Goal: Task Accomplishment & Management: Manage account settings

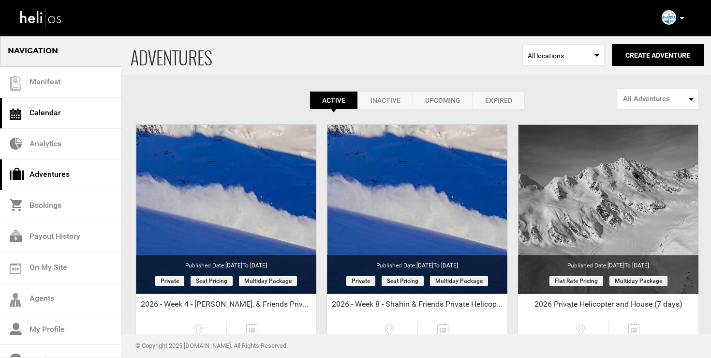
click at [50, 112] on link "Calendar" at bounding box center [60, 113] width 121 height 31
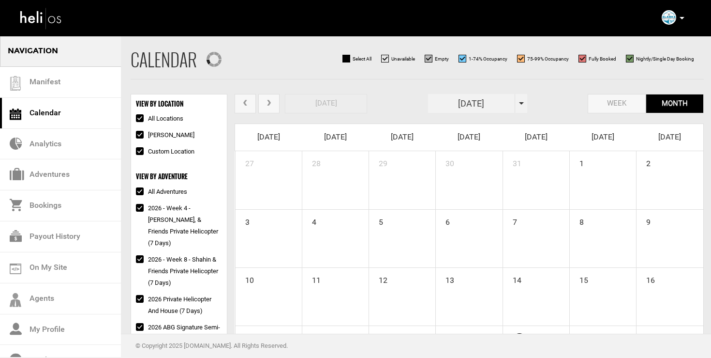
click at [520, 102] on span at bounding box center [521, 103] width 5 height 2
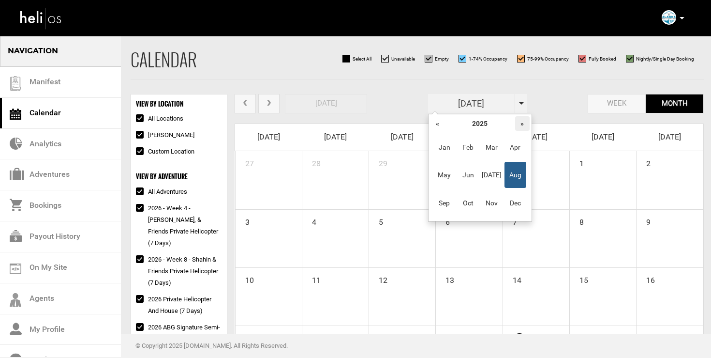
click at [524, 120] on th "»" at bounding box center [522, 123] width 15 height 15
click at [487, 145] on span "Mar" at bounding box center [492, 147] width 22 height 26
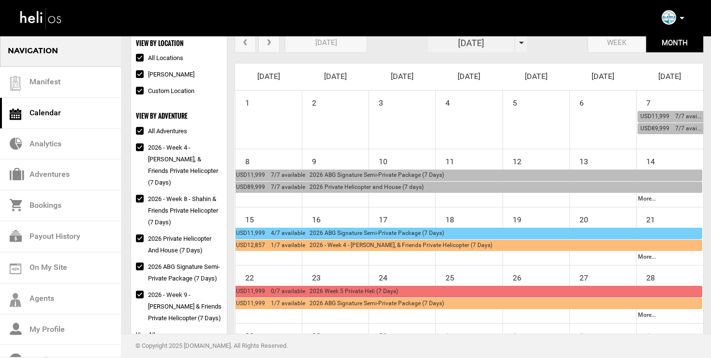
scroll to position [31, 0]
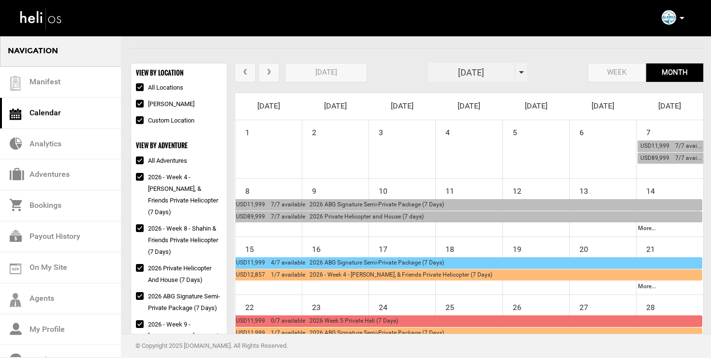
click at [241, 74] on span "prev" at bounding box center [245, 72] width 9 height 7
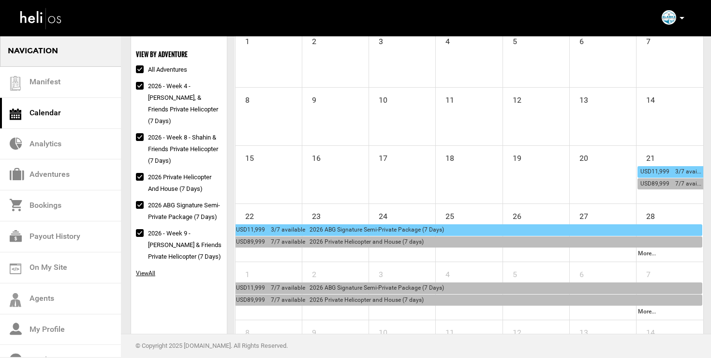
scroll to position [0, 0]
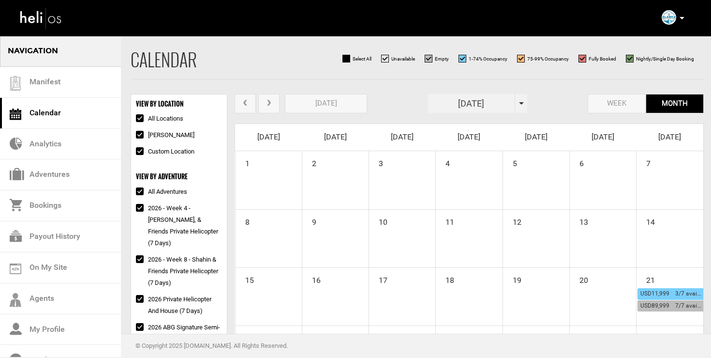
click at [262, 102] on button "next" at bounding box center [268, 104] width 21 height 20
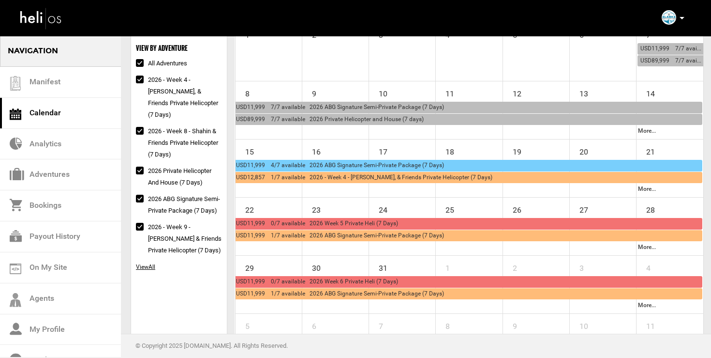
scroll to position [137, 0]
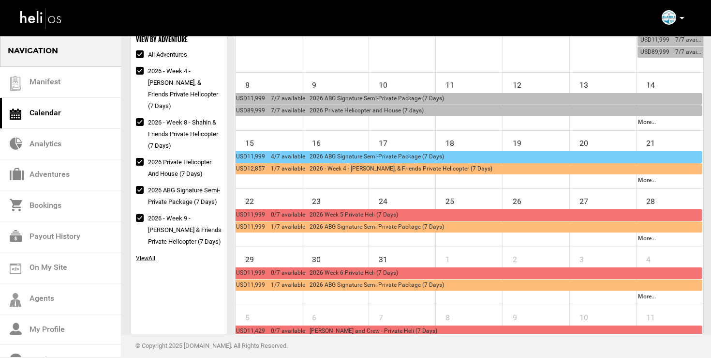
click at [302, 154] on span "USD11,999 4/7 available 2026 ABG Signature Semi-Private Package (7 Days)" at bounding box center [340, 156] width 208 height 7
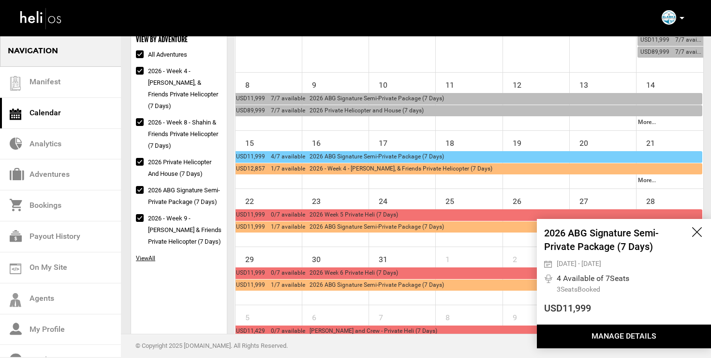
click at [603, 335] on button "Manage Details" at bounding box center [624, 336] width 174 height 24
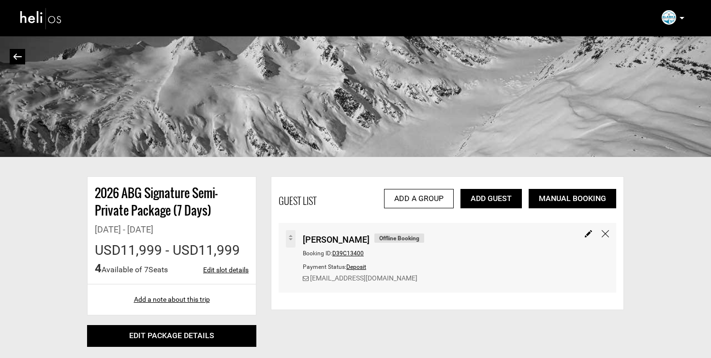
click at [216, 267] on link "Edit slot details" at bounding box center [225, 270] width 45 height 10
type input "[DATE]"
type input "10"
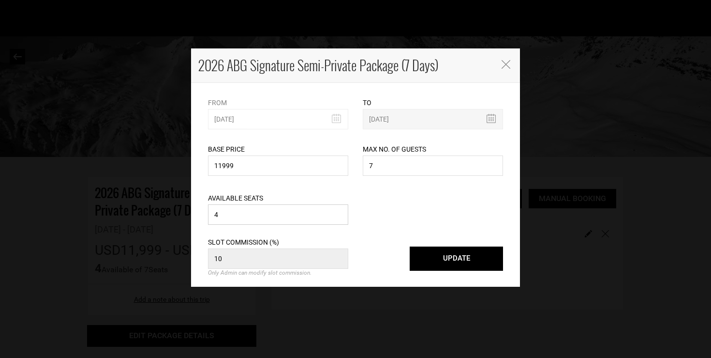
click at [243, 218] on input "4" at bounding box center [278, 214] width 140 height 20
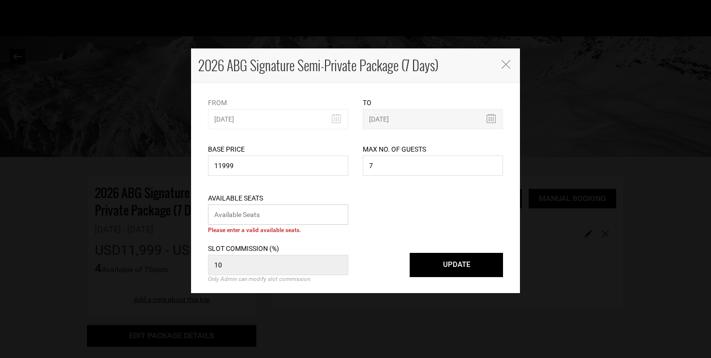
type input "1"
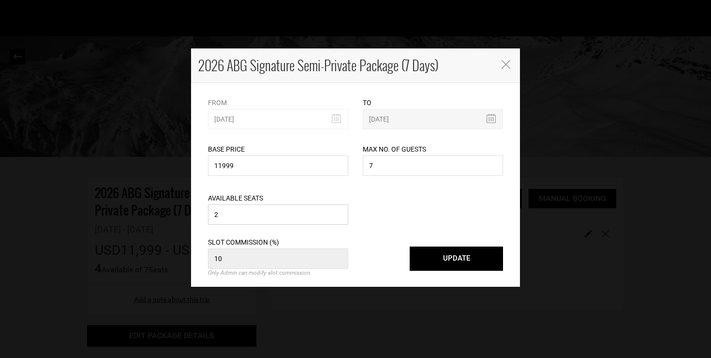
type input "2"
click at [442, 262] on button "UPDATE" at bounding box center [456, 258] width 93 height 24
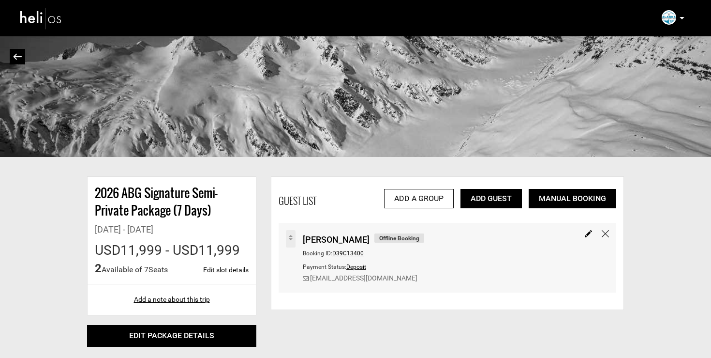
click at [11, 55] on link at bounding box center [17, 56] width 15 height 15
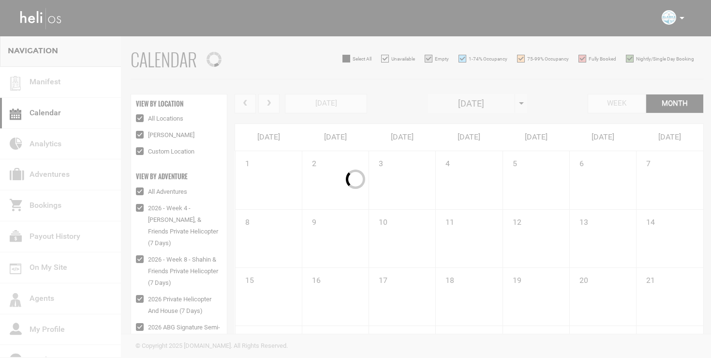
checkbox input "true"
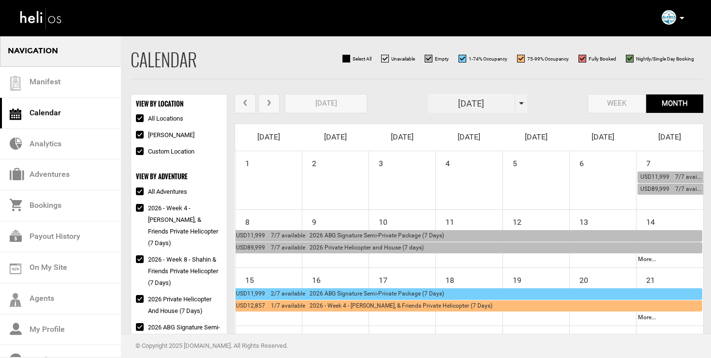
click at [266, 108] on button "next" at bounding box center [268, 104] width 21 height 20
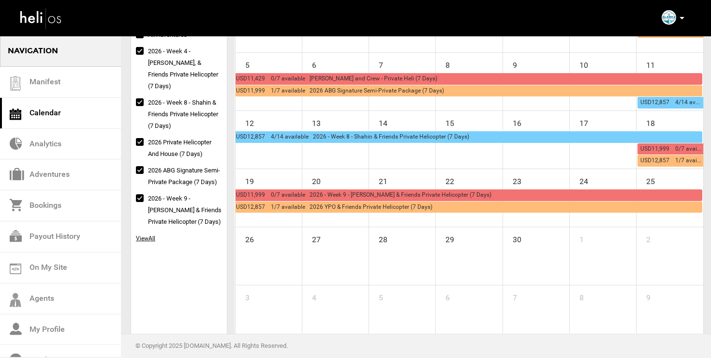
scroll to position [176, 0]
